Goal: Book appointment/travel/reservation

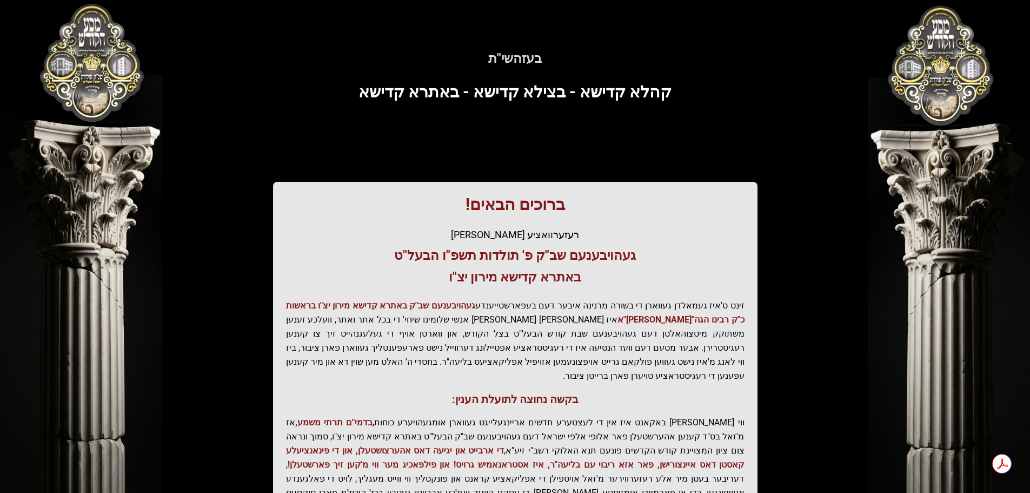
scroll to position [134, 0]
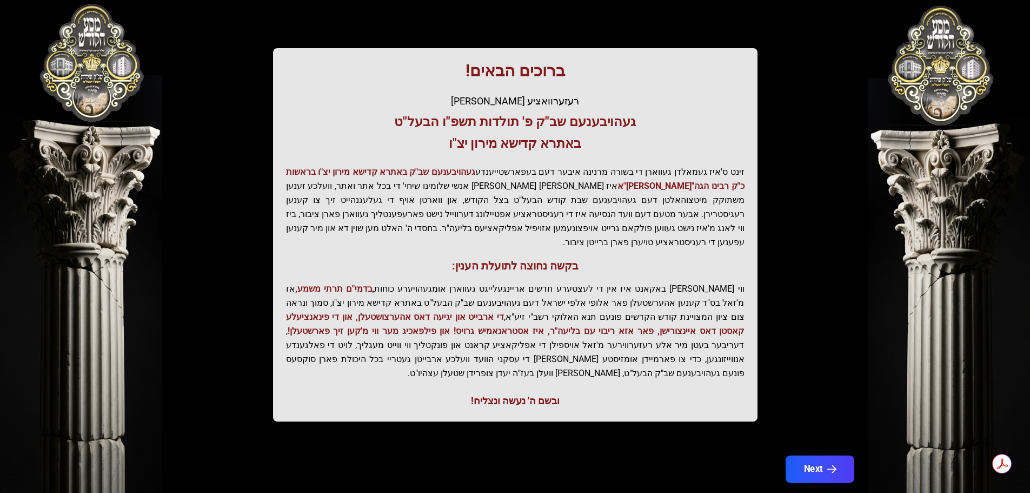
click at [809, 455] on button "Next" at bounding box center [819, 468] width 69 height 27
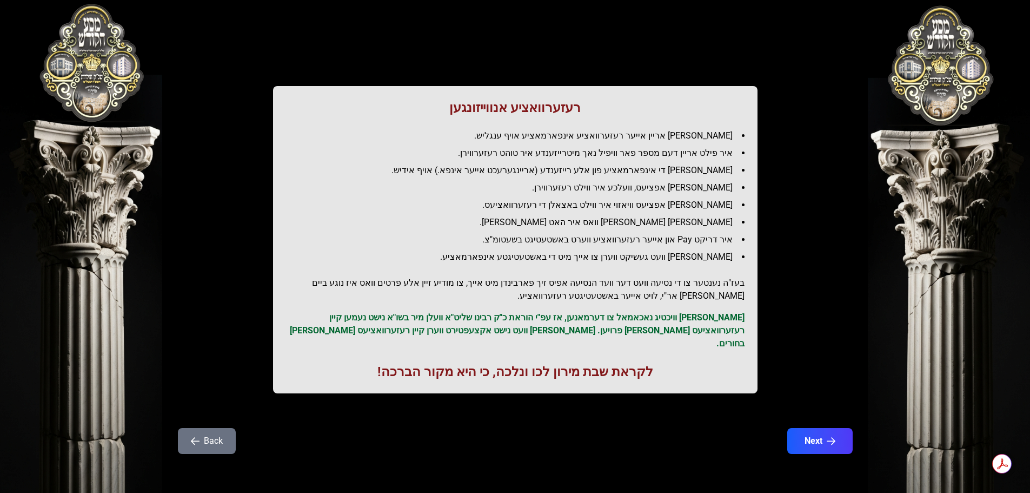
scroll to position [0, 0]
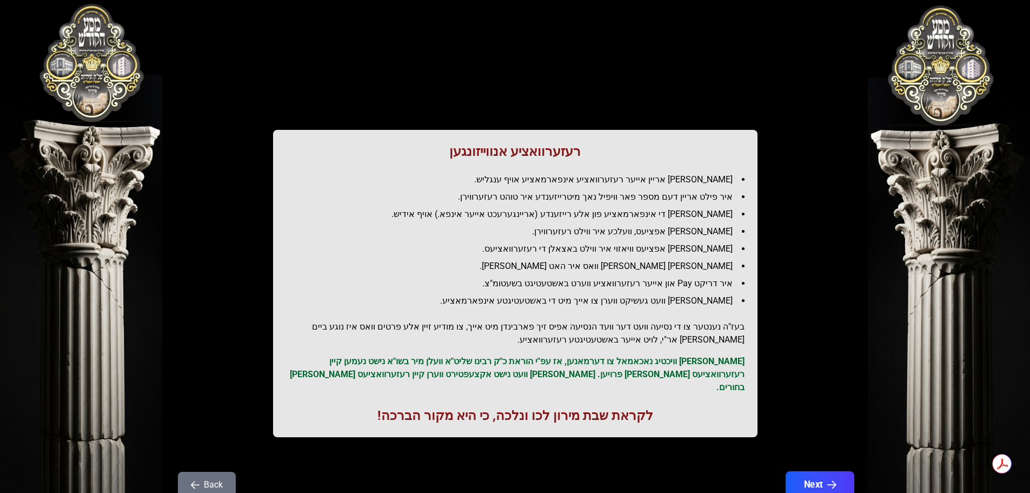
click at [802, 471] on button "Next" at bounding box center [819, 484] width 69 height 27
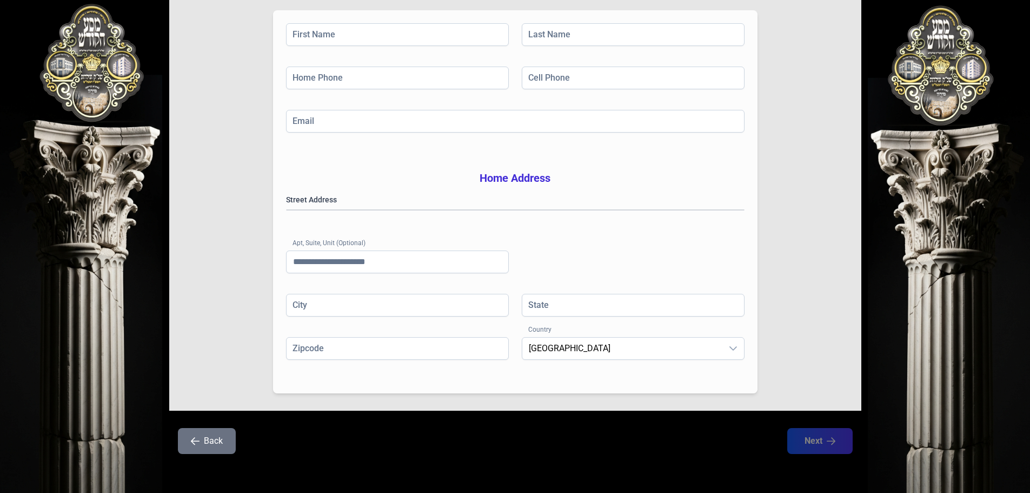
scroll to position [177, 0]
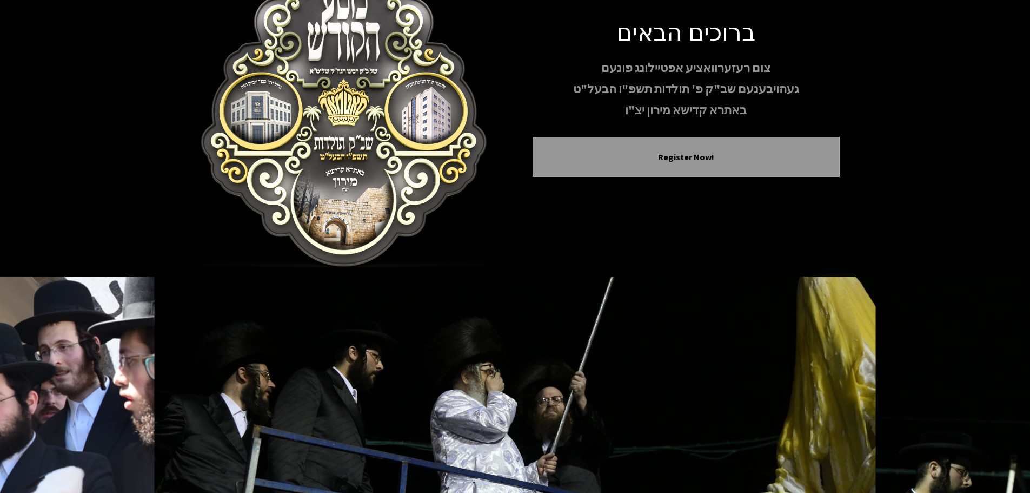
scroll to position [111, 0]
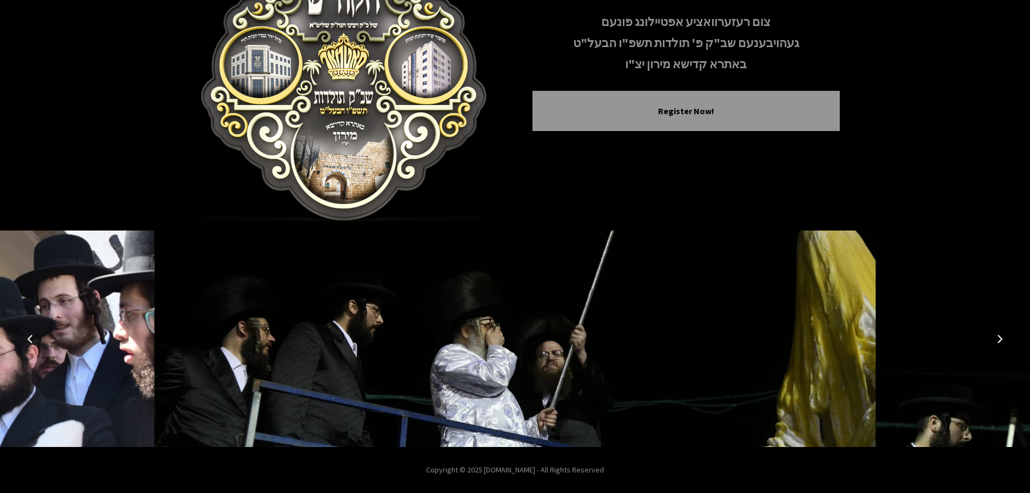
click at [995, 338] on icon "Next image" at bounding box center [999, 338] width 9 height 9
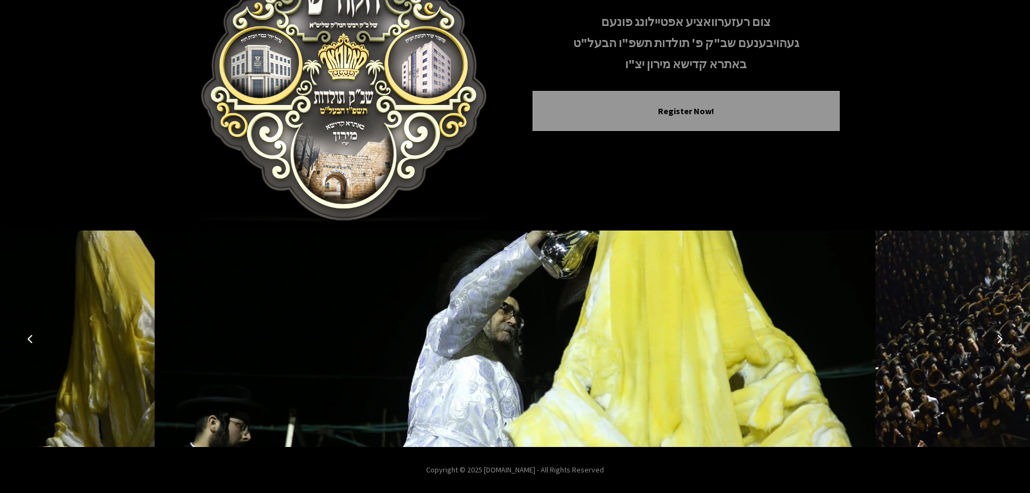
click at [995, 338] on icon "Next image" at bounding box center [999, 338] width 9 height 9
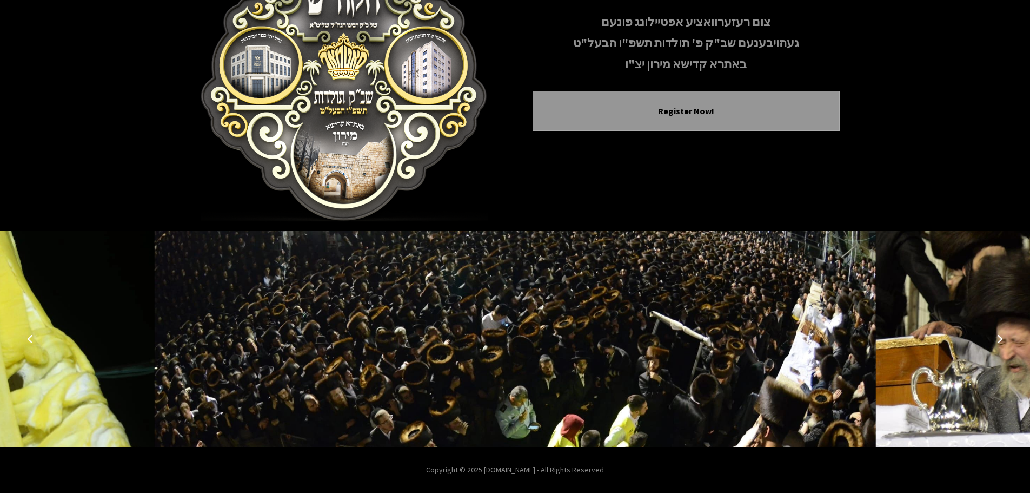
click at [995, 338] on icon "Next image" at bounding box center [999, 338] width 9 height 9
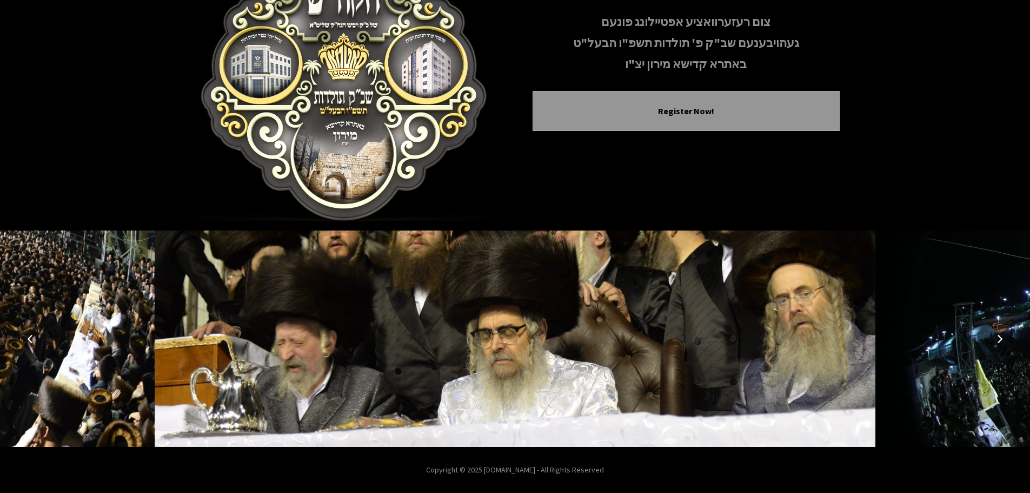
click at [995, 338] on icon "Next image" at bounding box center [999, 338] width 9 height 9
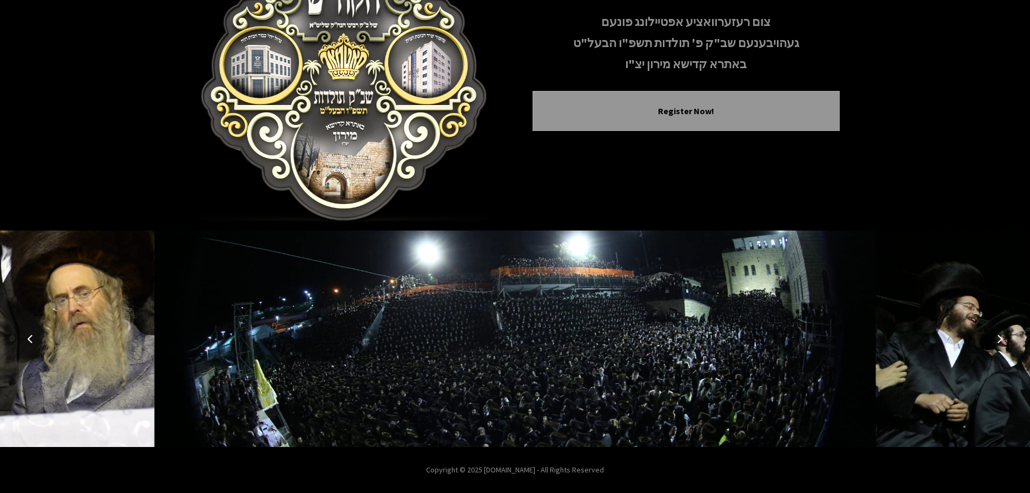
click at [998, 338] on icon "Next image" at bounding box center [999, 338] width 9 height 9
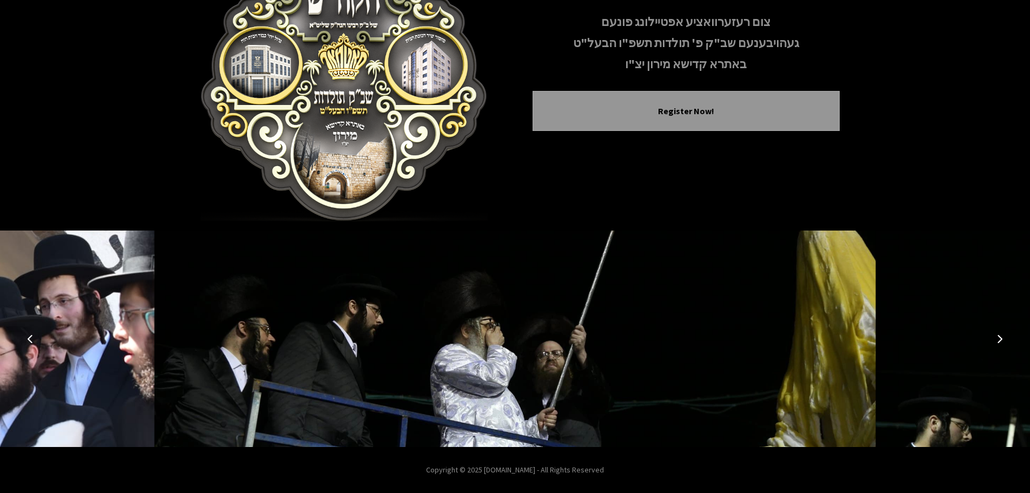
click at [32, 340] on icon "Previous image" at bounding box center [30, 338] width 9 height 9
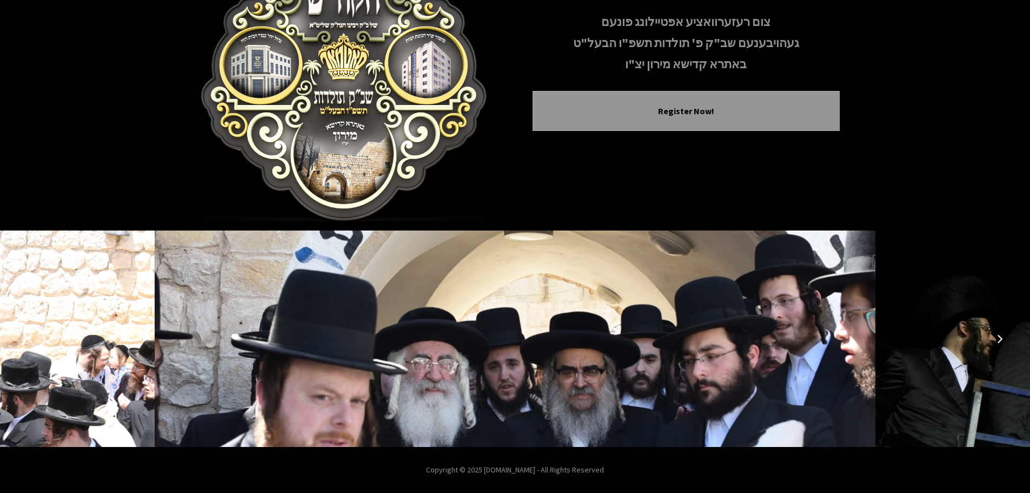
click at [32, 340] on icon "Previous image" at bounding box center [30, 338] width 9 height 9
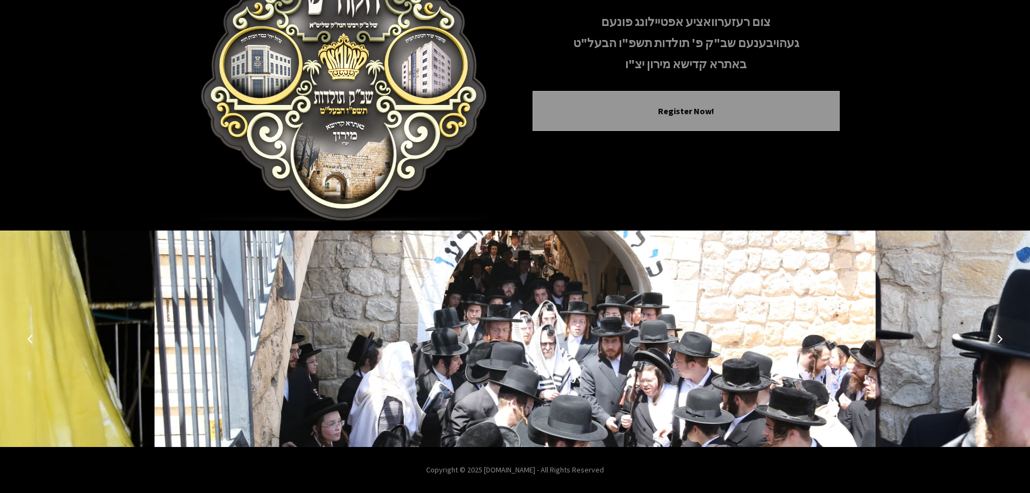
click at [32, 340] on icon "Previous image" at bounding box center [30, 338] width 9 height 9
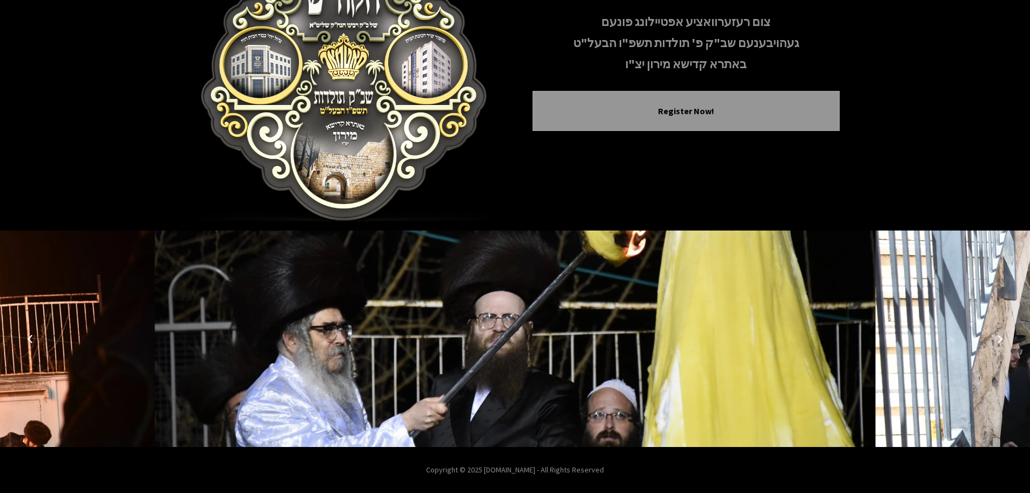
click at [32, 340] on icon "Previous image" at bounding box center [30, 338] width 9 height 9
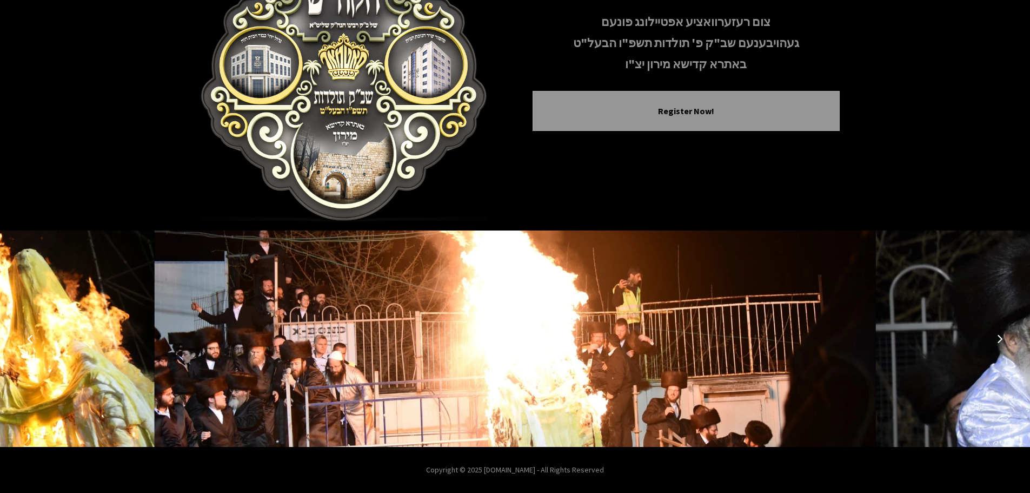
click at [32, 340] on icon "Previous image" at bounding box center [30, 338] width 9 height 9
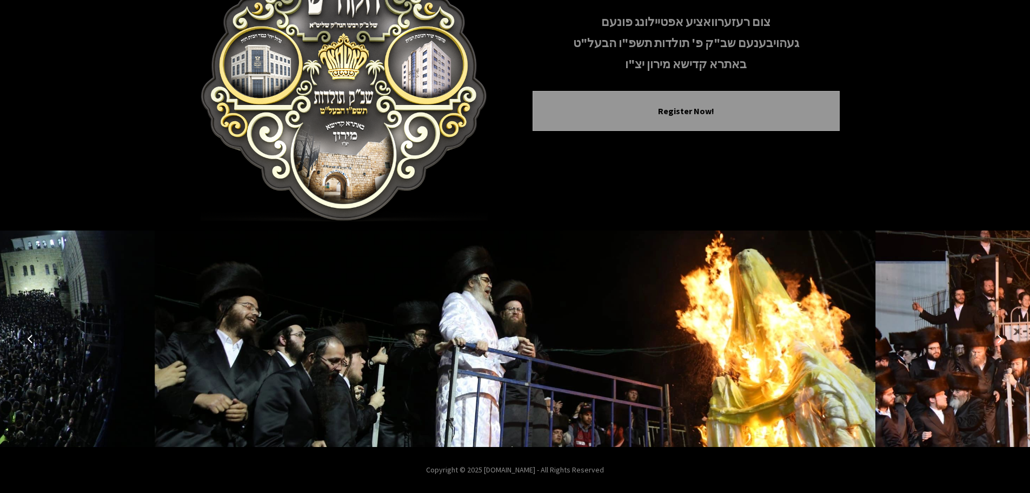
click at [32, 340] on icon "Previous image" at bounding box center [30, 338] width 9 height 9
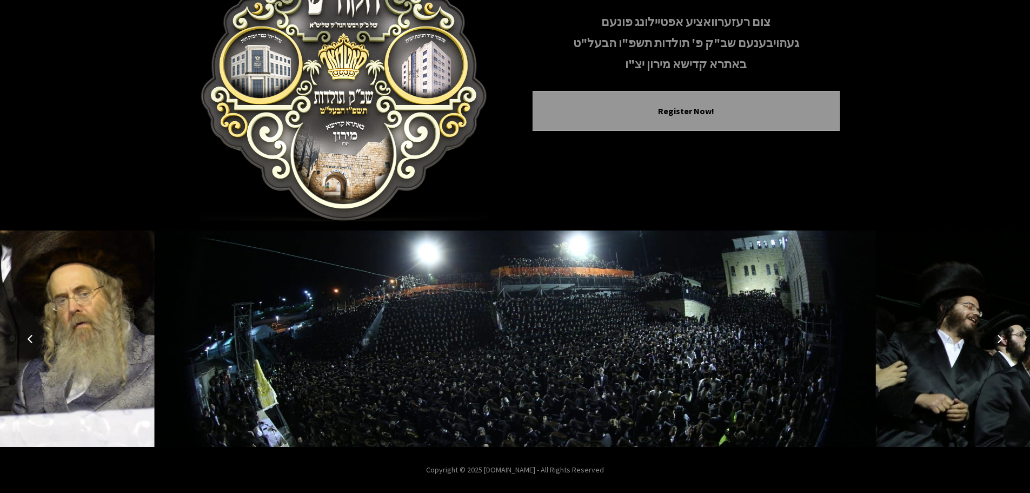
click at [32, 340] on icon "Previous image" at bounding box center [30, 338] width 9 height 9
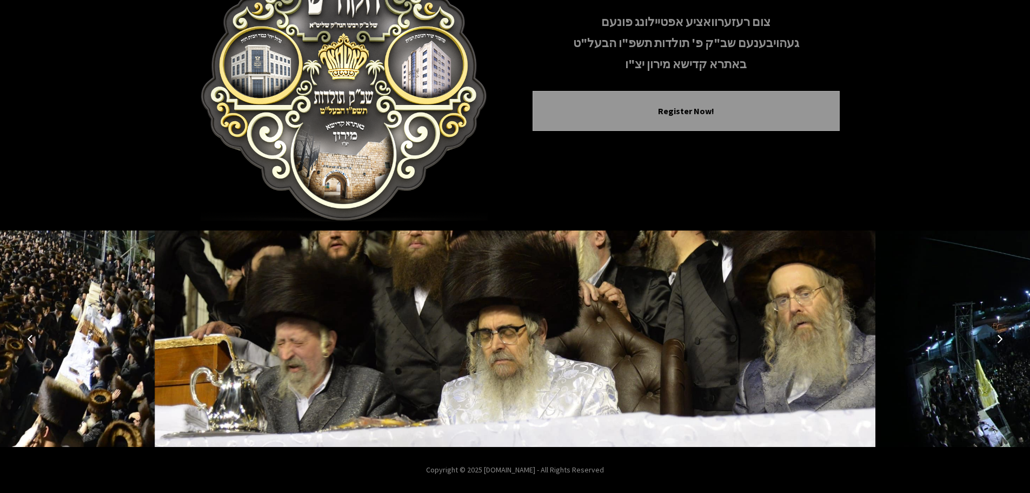
click at [32, 340] on icon "Previous image" at bounding box center [30, 338] width 9 height 9
